Goal: Transaction & Acquisition: Purchase product/service

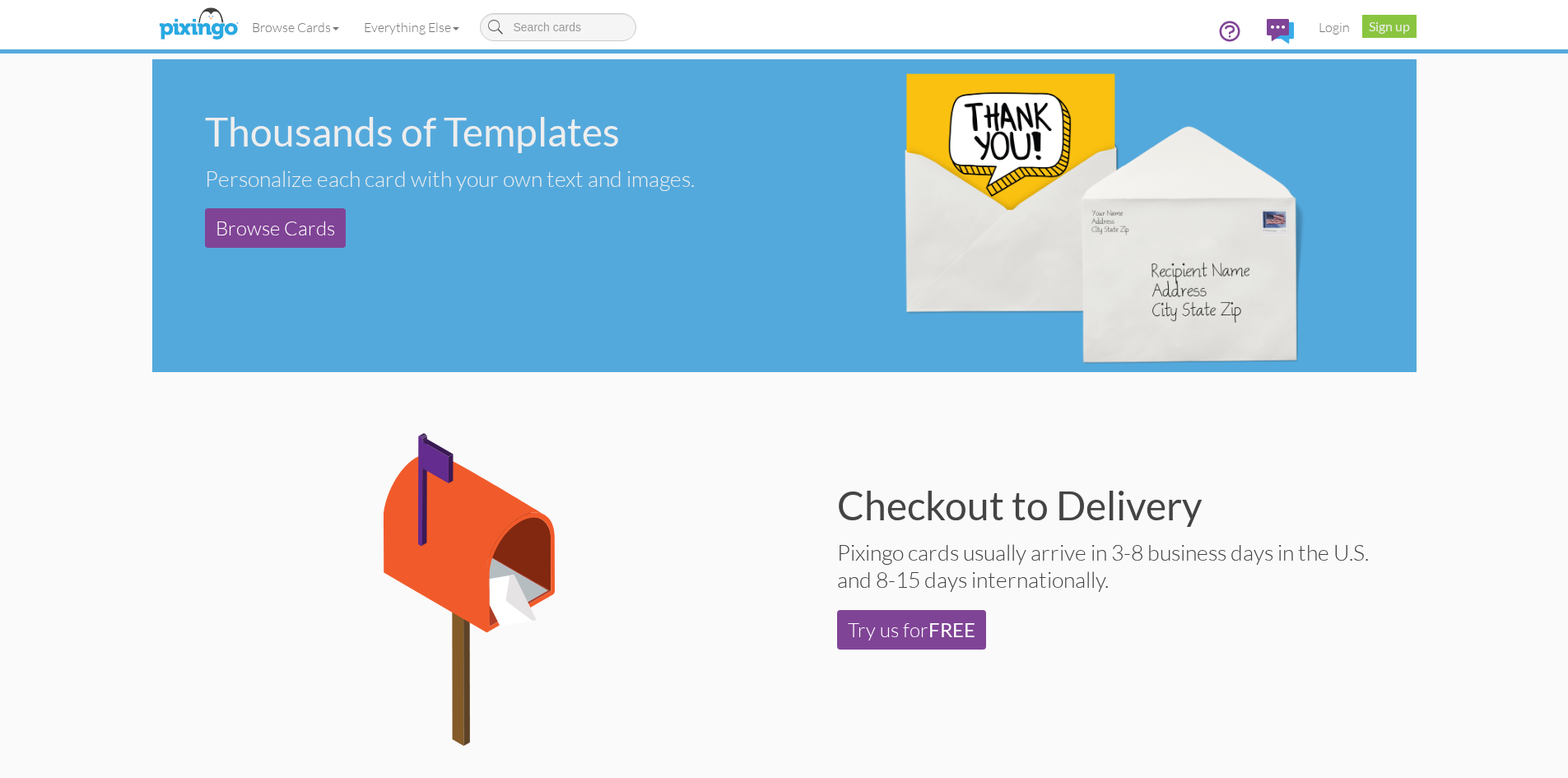
click at [1402, 473] on div "Checkout to Delivery Pixingo cards usually arrive in 3-8 business days in the U…" at bounding box center [1100, 567] width 632 height 269
click at [291, 26] on link "Browse Cards" at bounding box center [295, 27] width 112 height 41
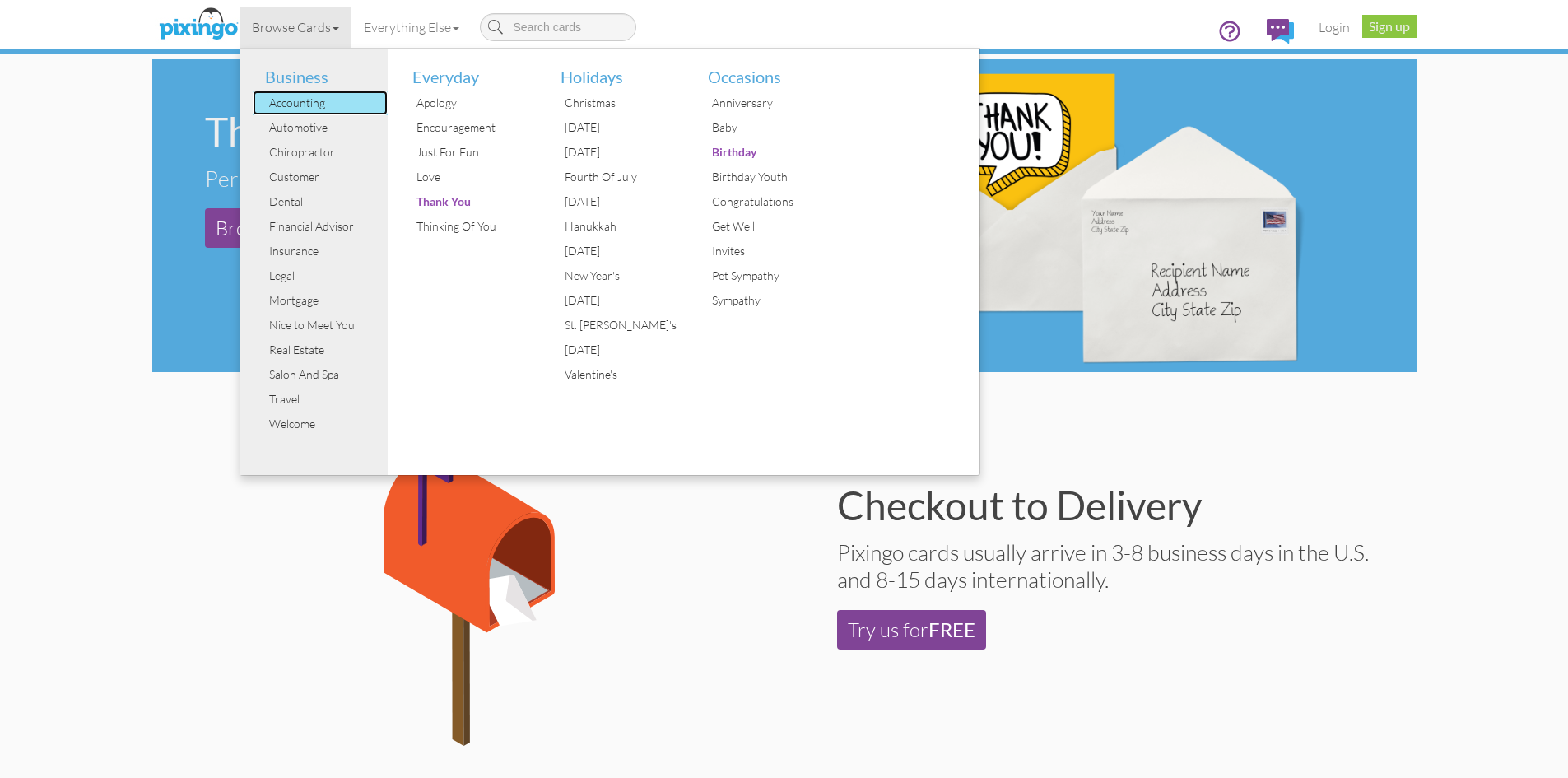
click at [296, 112] on div "Accounting" at bounding box center [326, 103] width 123 height 25
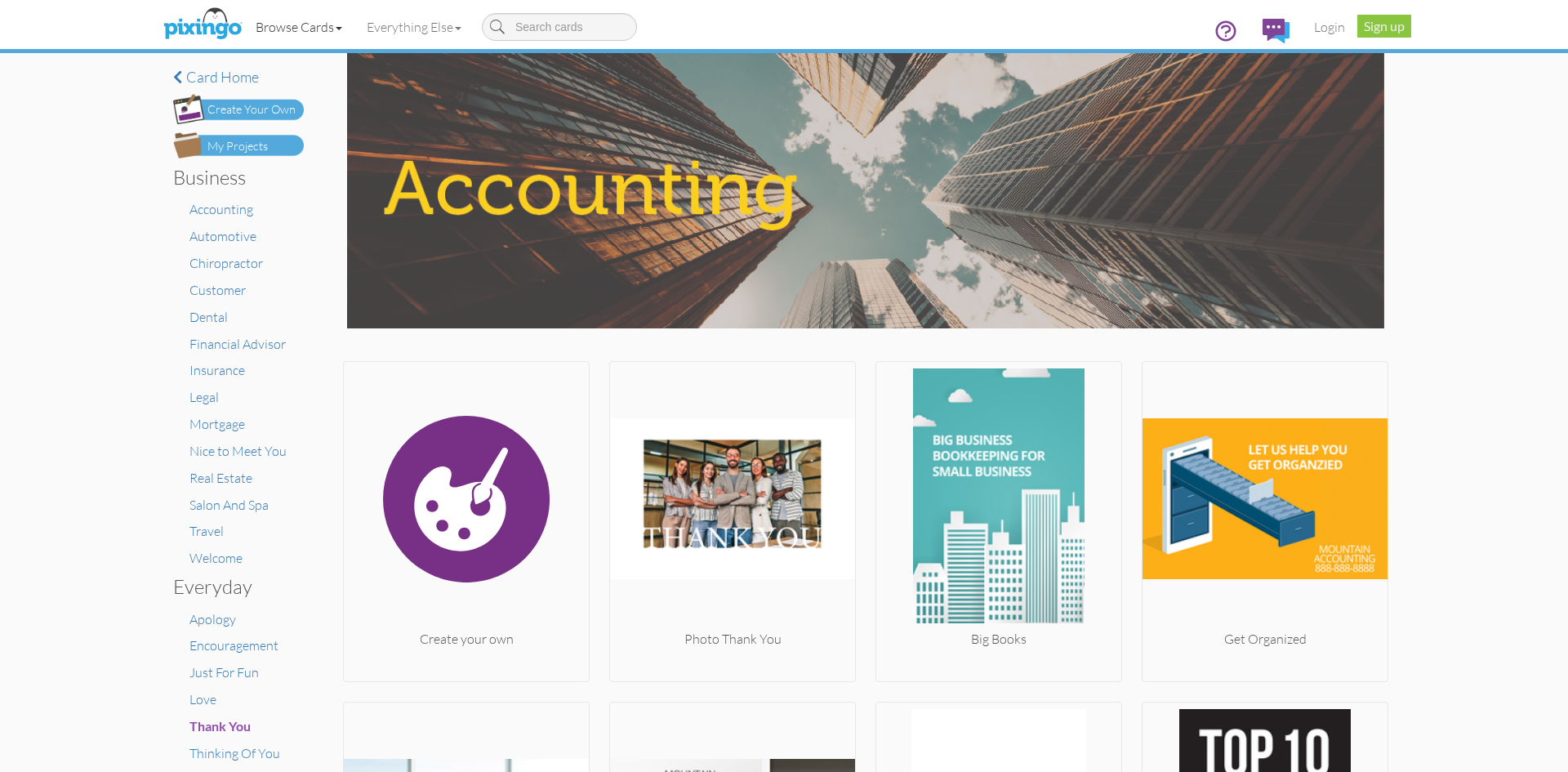
click at [327, 25] on link "Browse Cards" at bounding box center [299, 27] width 111 height 40
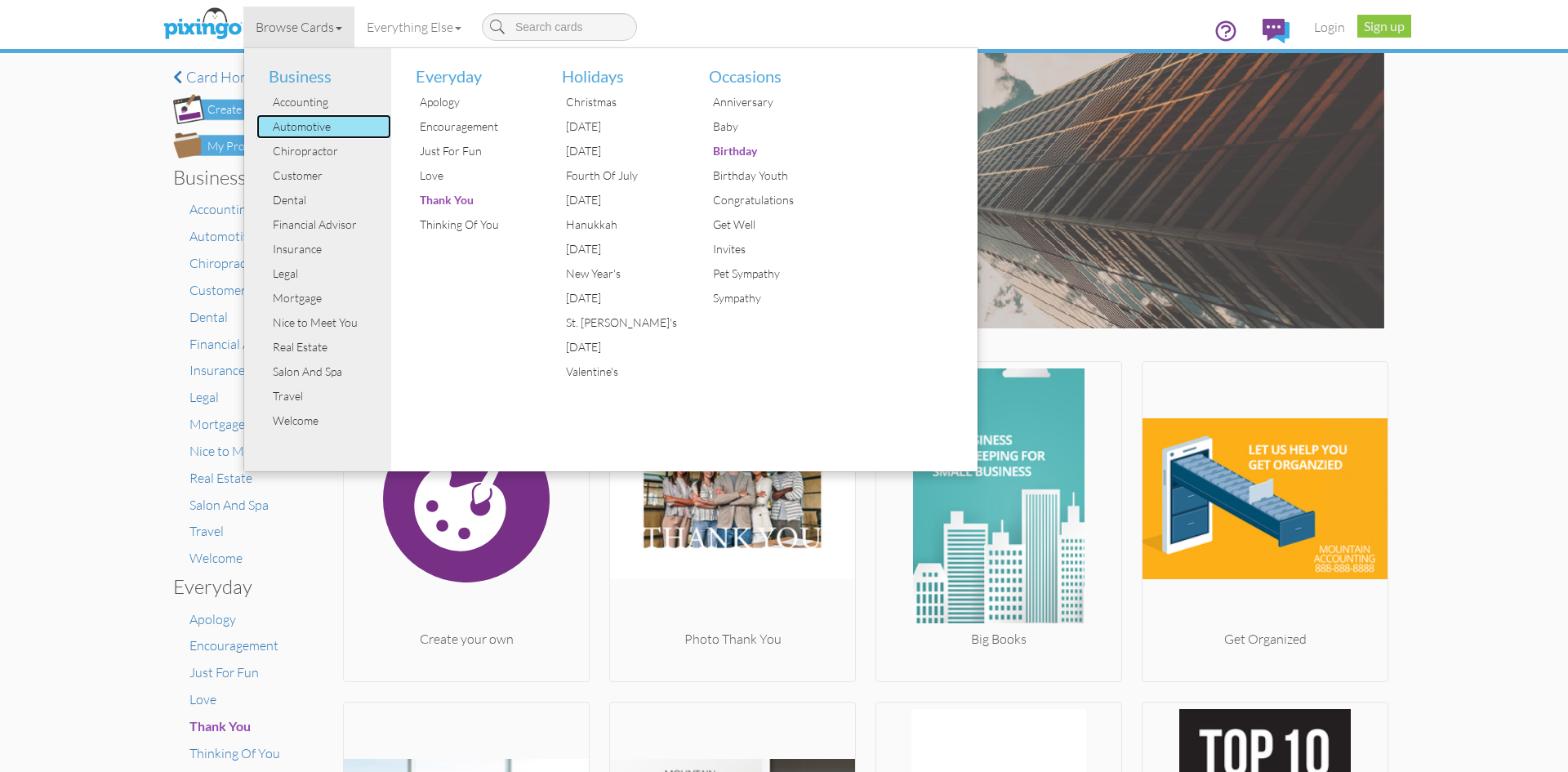
click at [303, 121] on div "Automotive" at bounding box center [329, 126] width 122 height 24
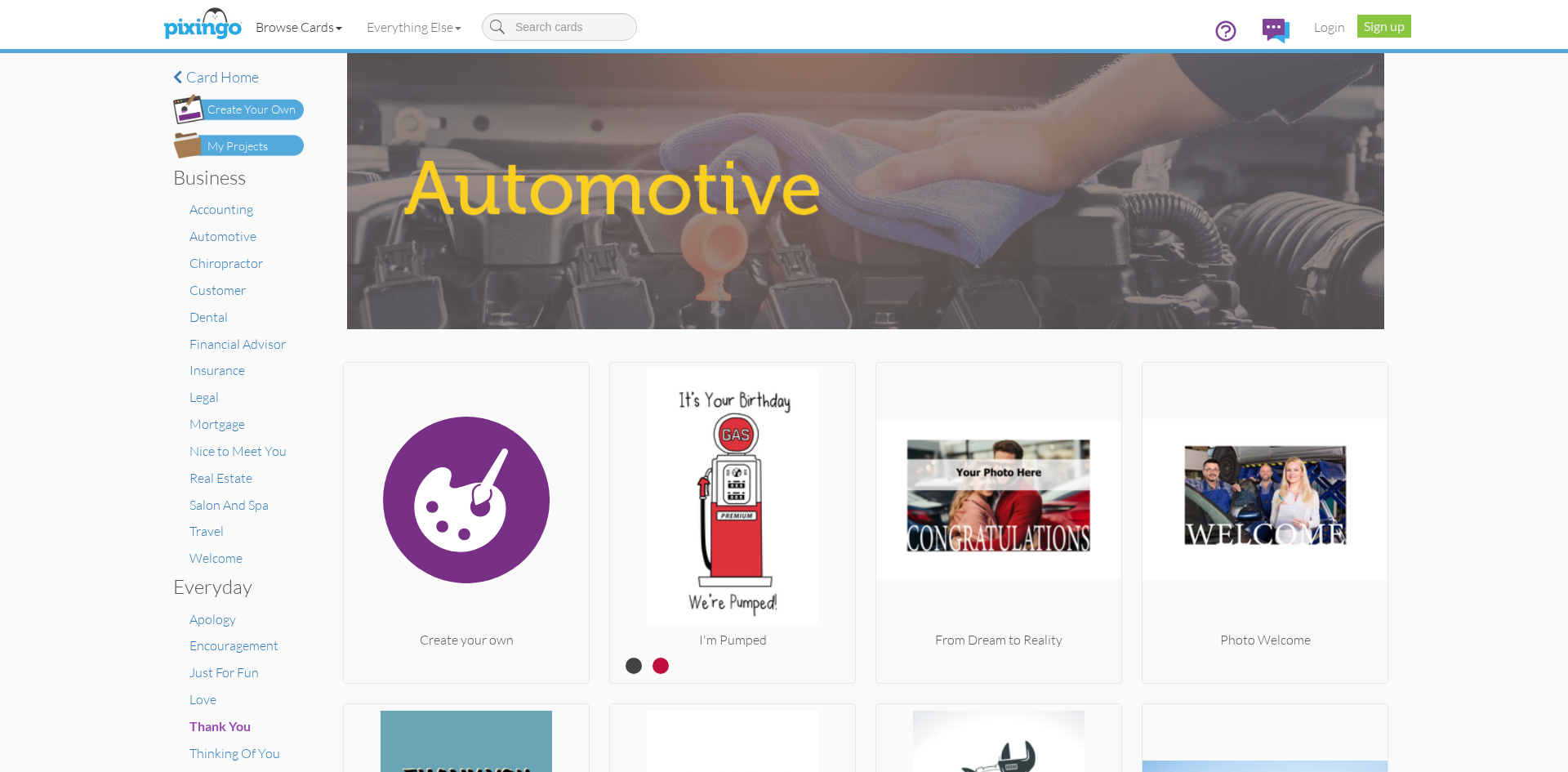
click at [288, 32] on link "Browse Cards" at bounding box center [299, 27] width 111 height 40
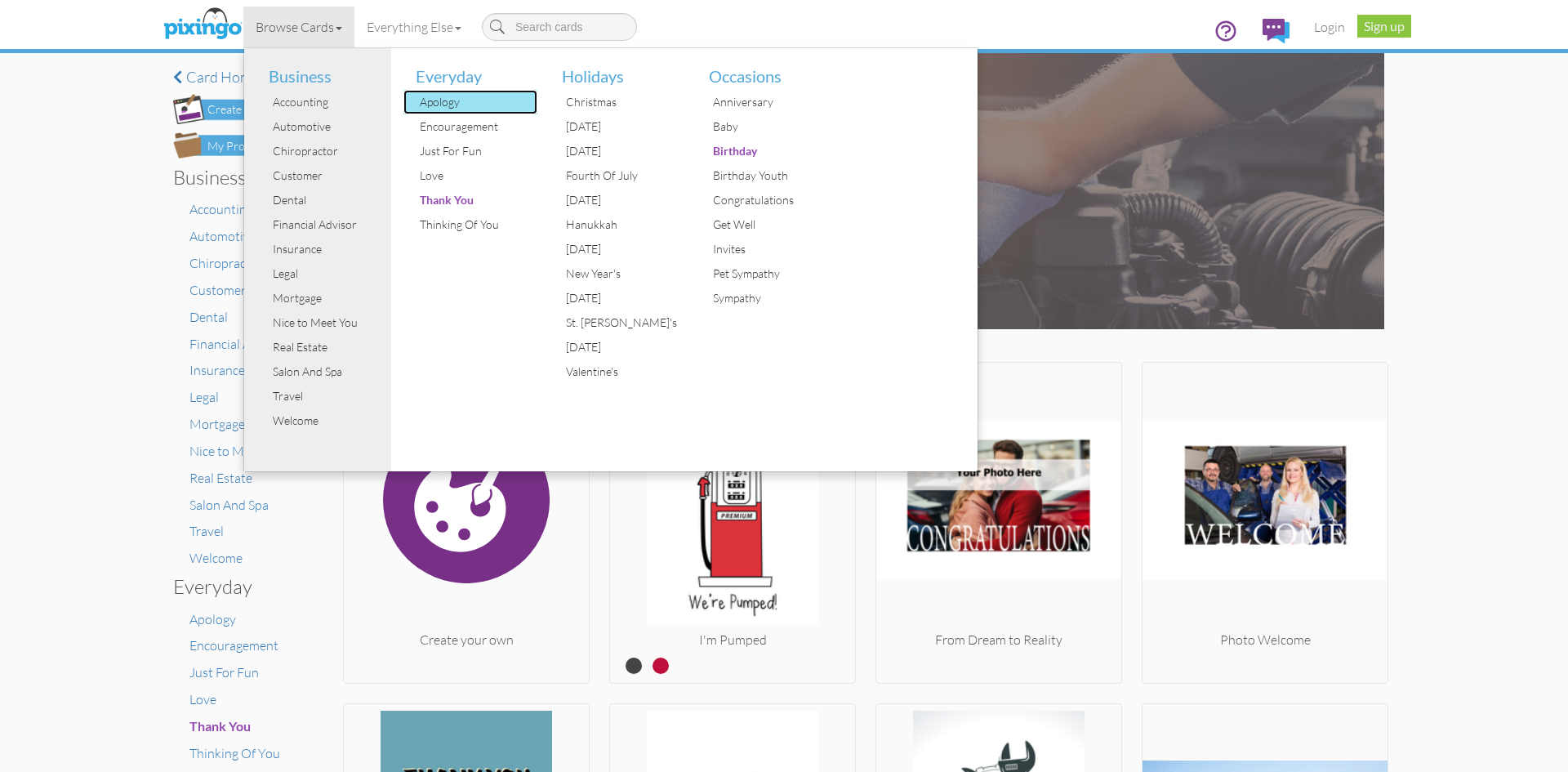
click at [454, 108] on div "Apology" at bounding box center [477, 102] width 122 height 24
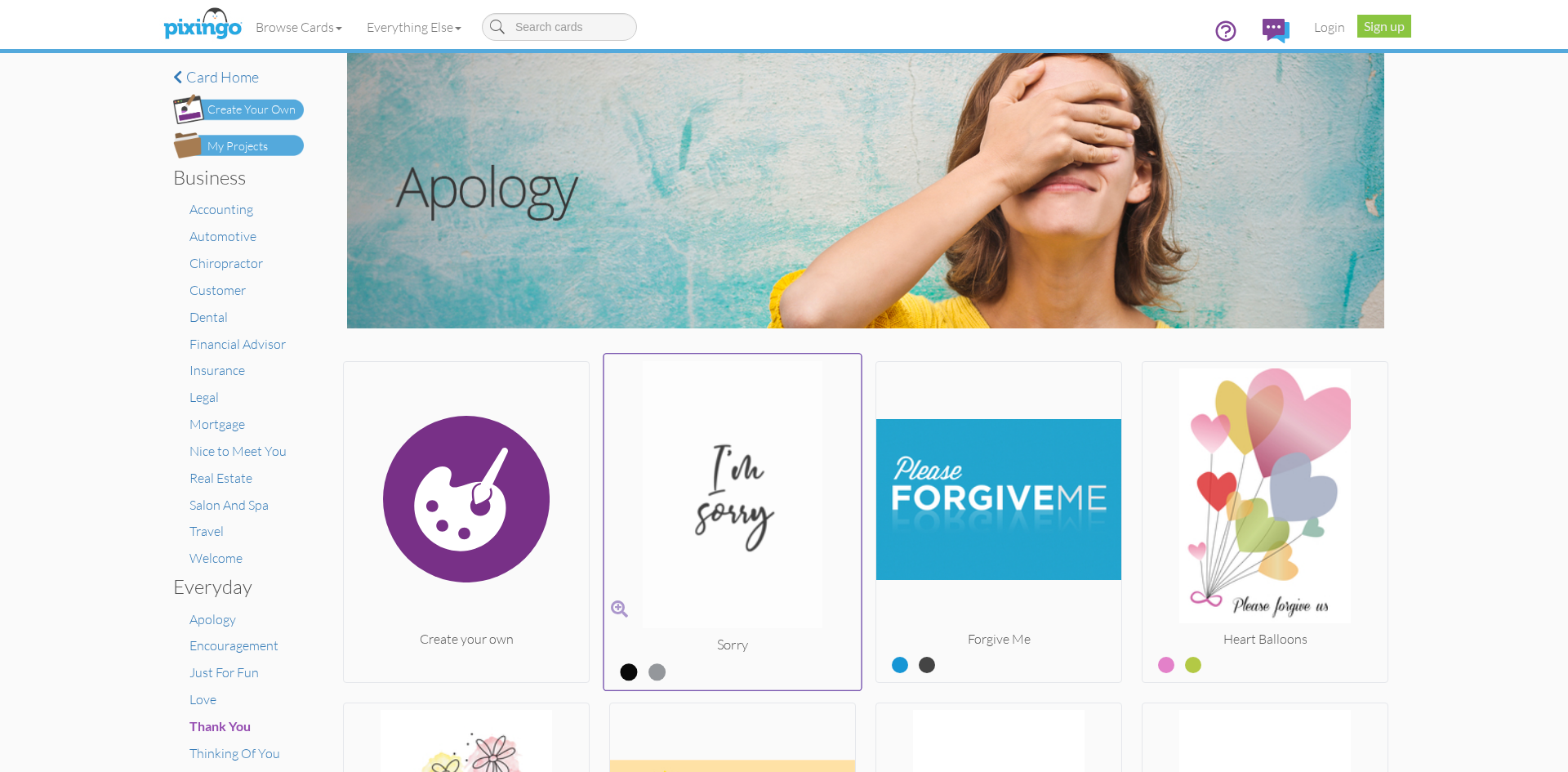
click at [690, 479] on img at bounding box center [733, 498] width 258 height 274
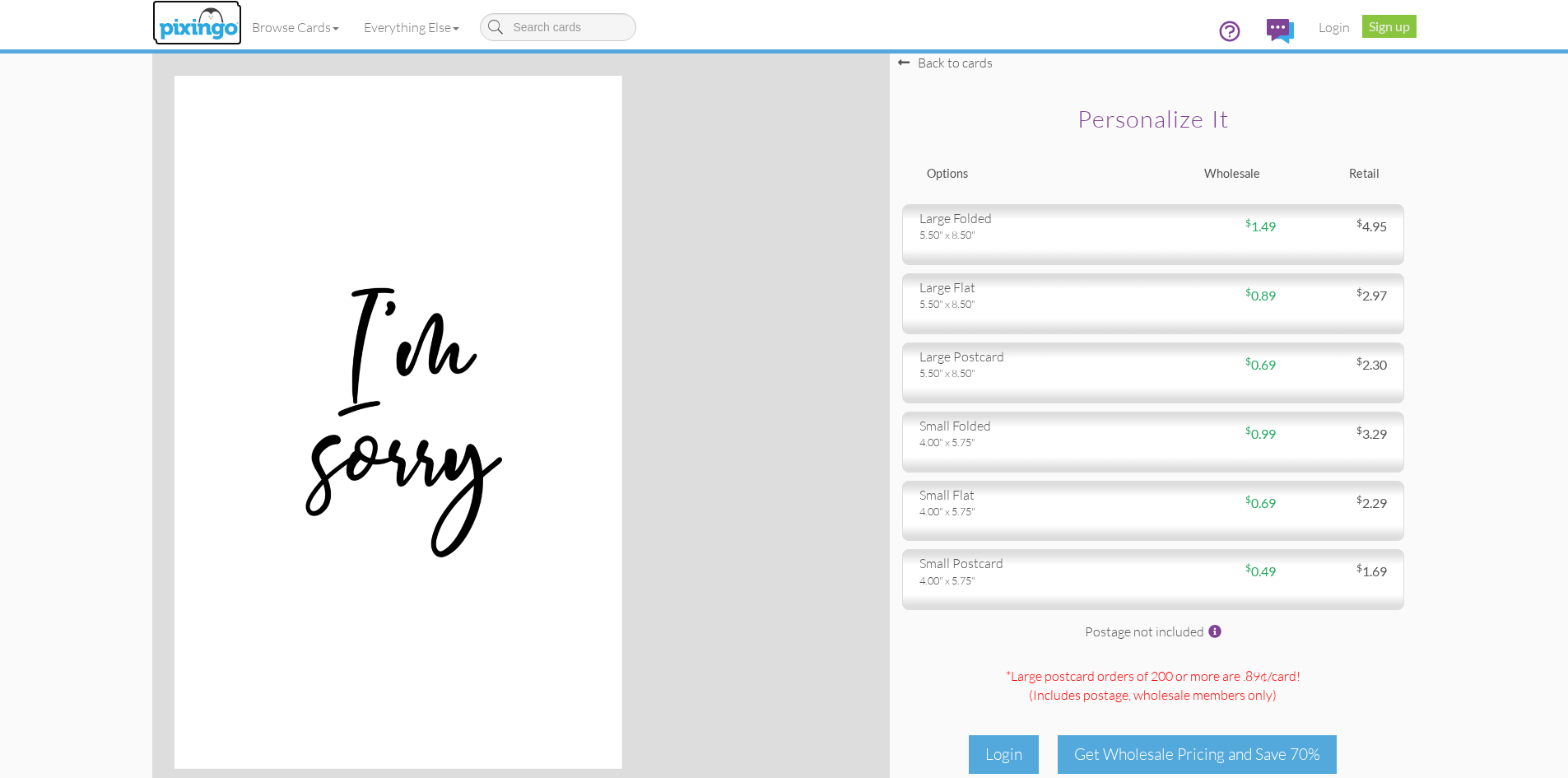
click at [192, 14] on img at bounding box center [198, 25] width 87 height 41
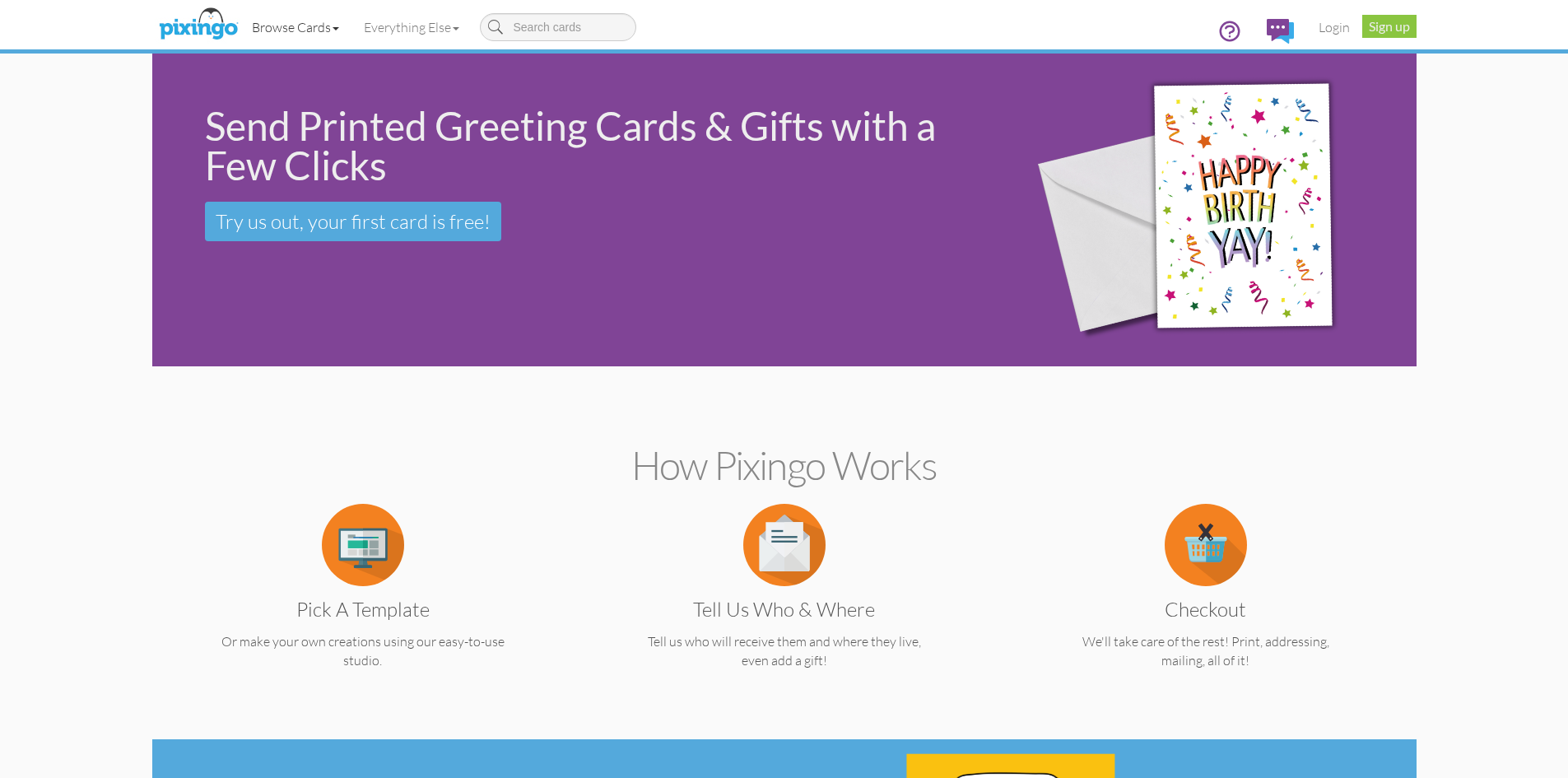
click at [283, 24] on link "Browse Cards" at bounding box center [295, 27] width 112 height 41
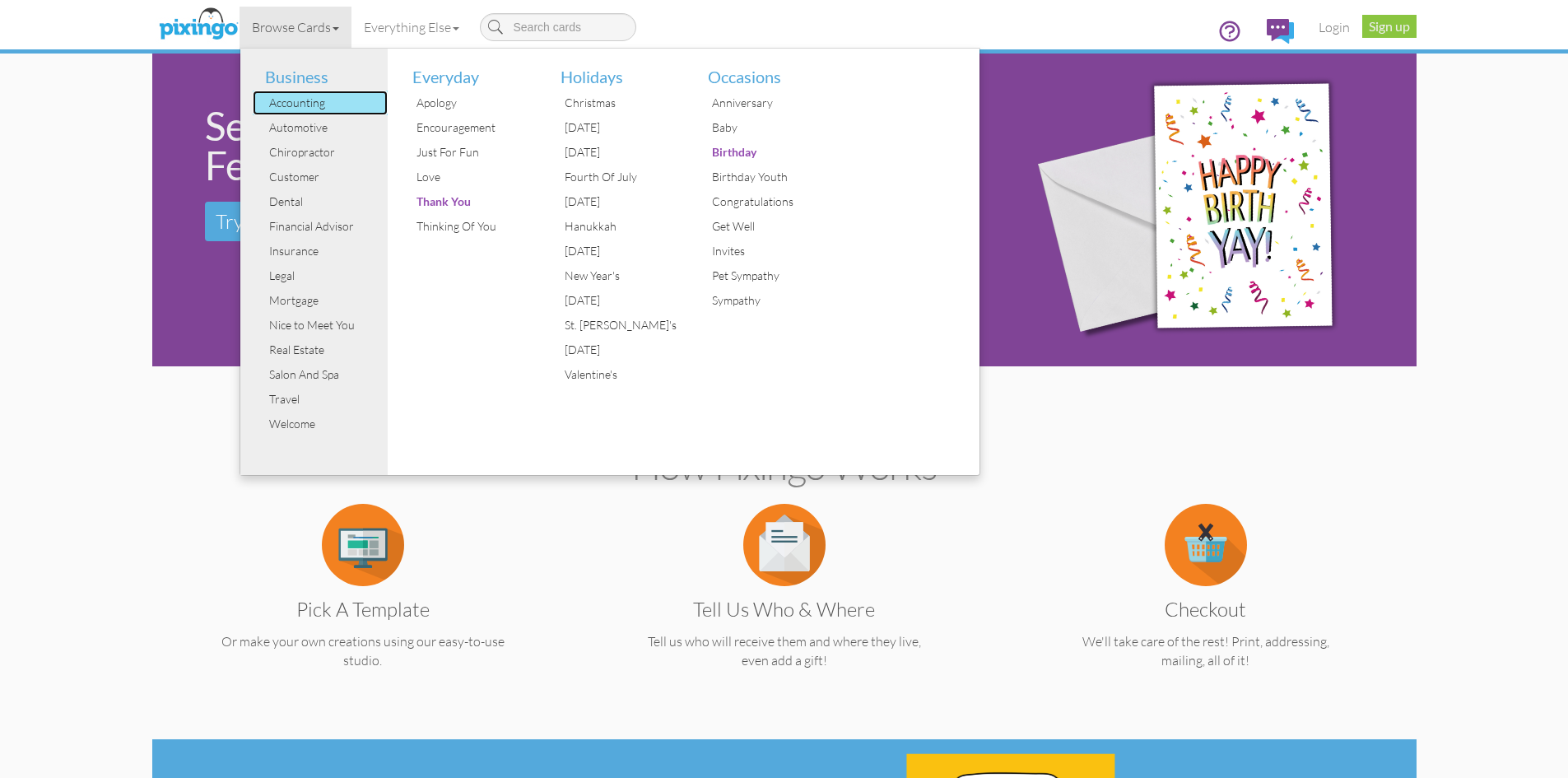
click at [281, 105] on div "Accounting" at bounding box center [326, 103] width 123 height 25
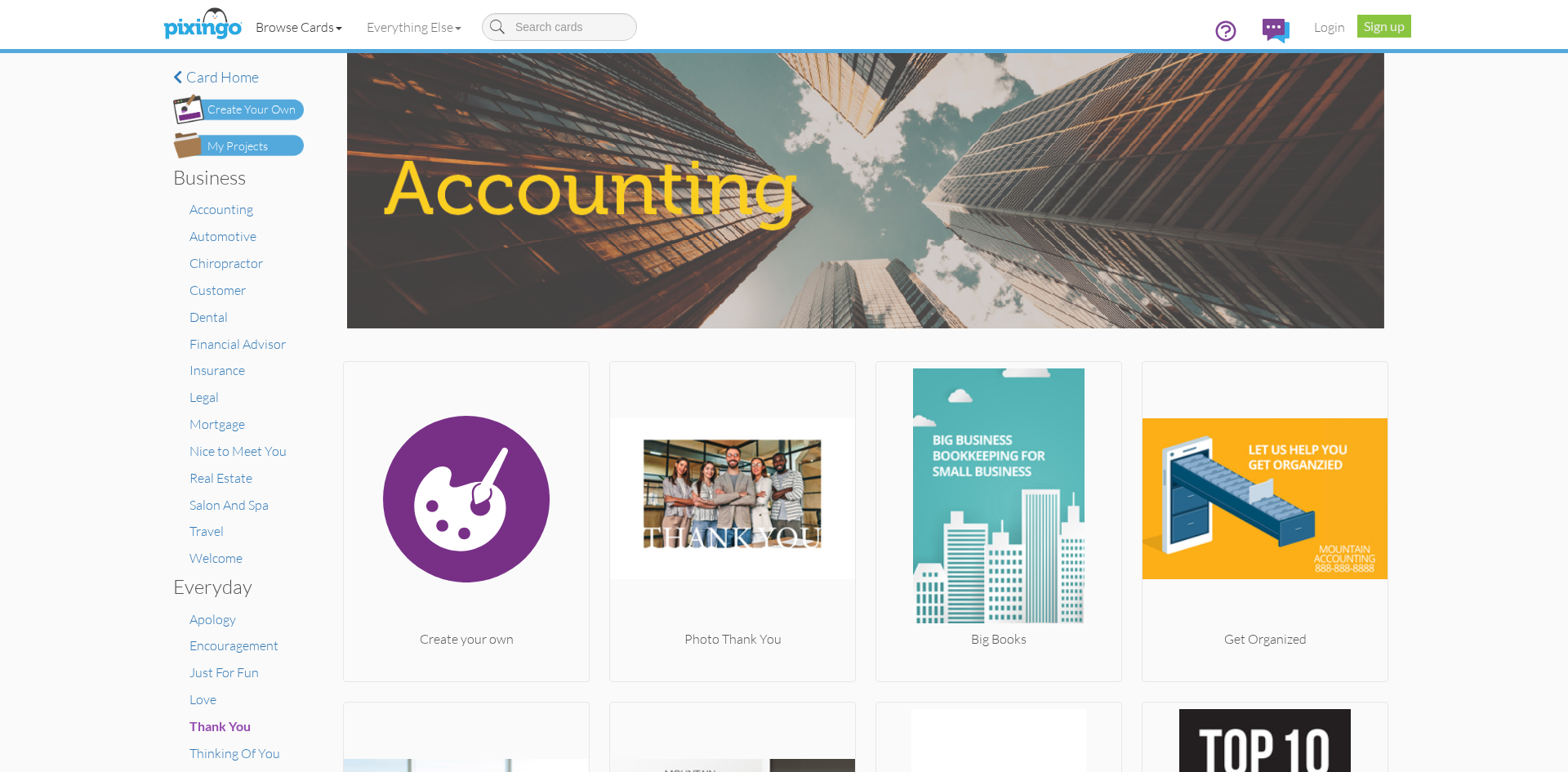
click at [322, 25] on link "Browse Cards" at bounding box center [299, 27] width 111 height 40
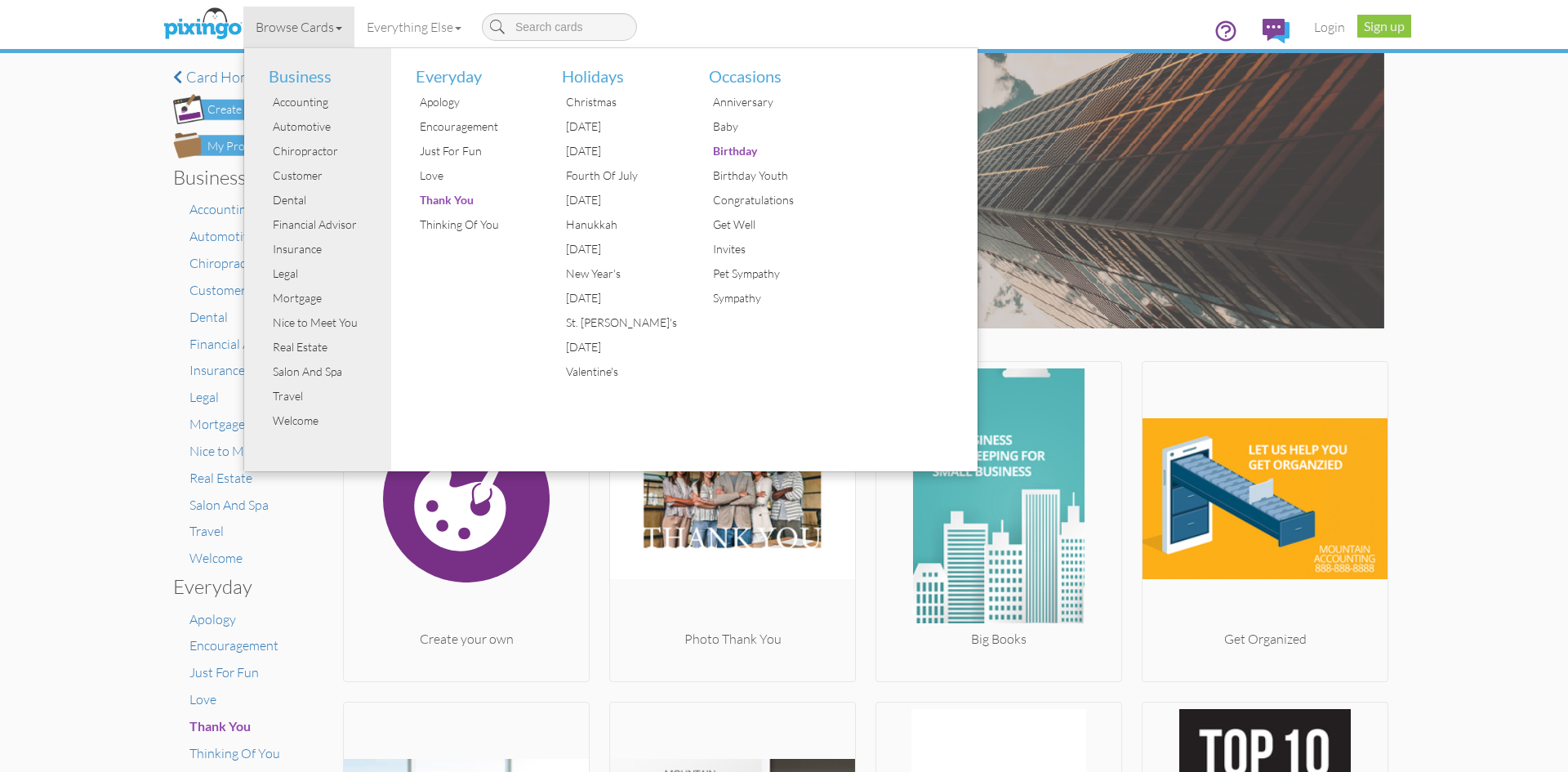
click at [1492, 583] on div "× Card home Create Your Own My Projects Business Accounting Automotive Chiropra…" at bounding box center [784, 413] width 1568 height 719
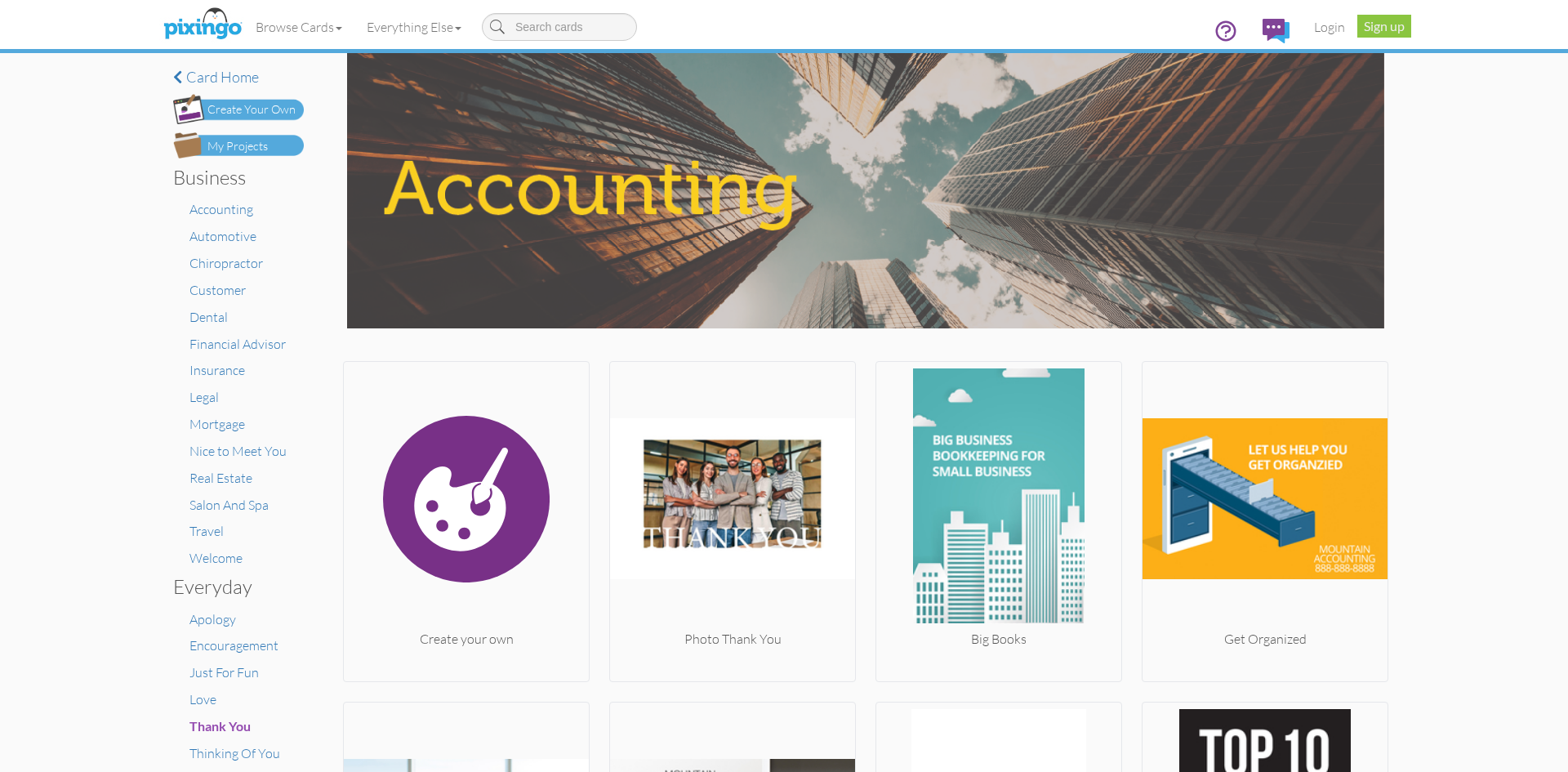
click at [1497, 476] on div "× Card home Create Your Own My Projects Business Accounting Automotive Chiropra…" at bounding box center [784, 413] width 1568 height 719
click at [308, 31] on link "Browse Cards" at bounding box center [299, 27] width 111 height 40
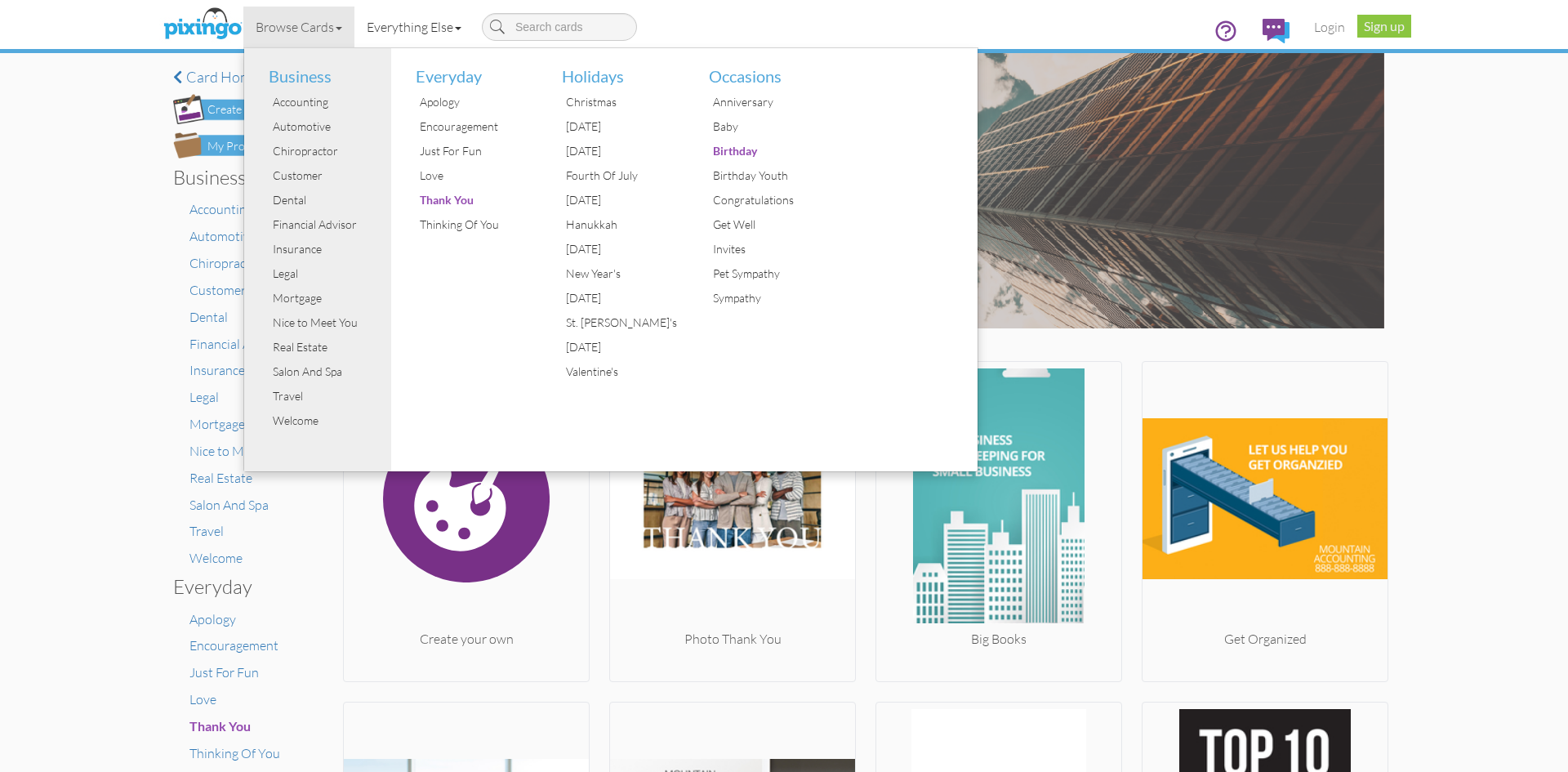
click at [413, 19] on link "Everything Else" at bounding box center [414, 27] width 120 height 40
